Goal: Find specific page/section: Find specific page/section

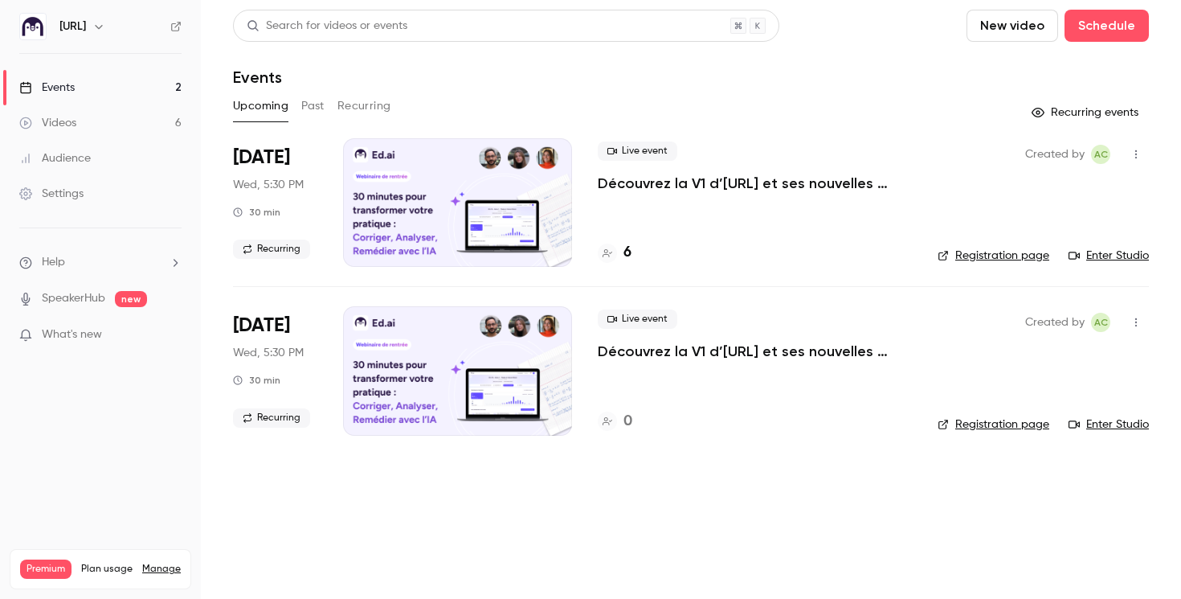
click at [625, 256] on h4 "6" at bounding box center [628, 253] width 8 height 22
